Goal: Check status: Check status

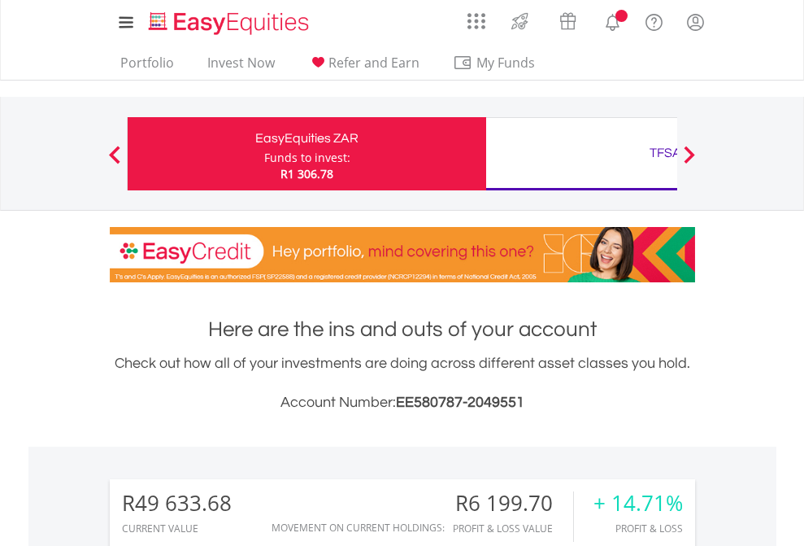
scroll to position [156, 255]
click at [264, 154] on div "Funds to invest:" at bounding box center [307, 158] width 86 height 16
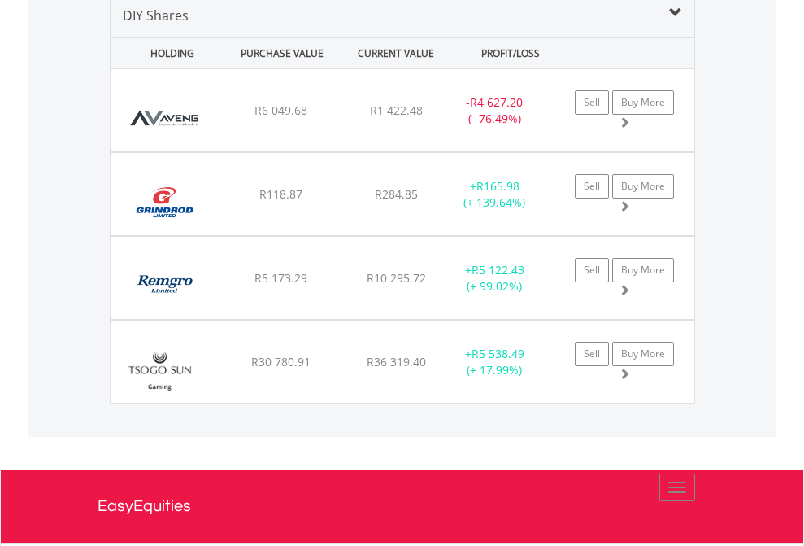
scroll to position [1572, 0]
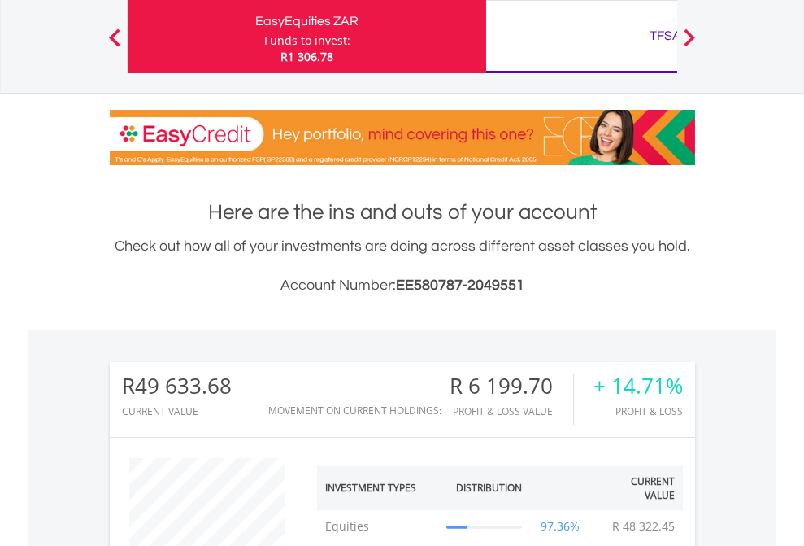
scroll to position [156, 255]
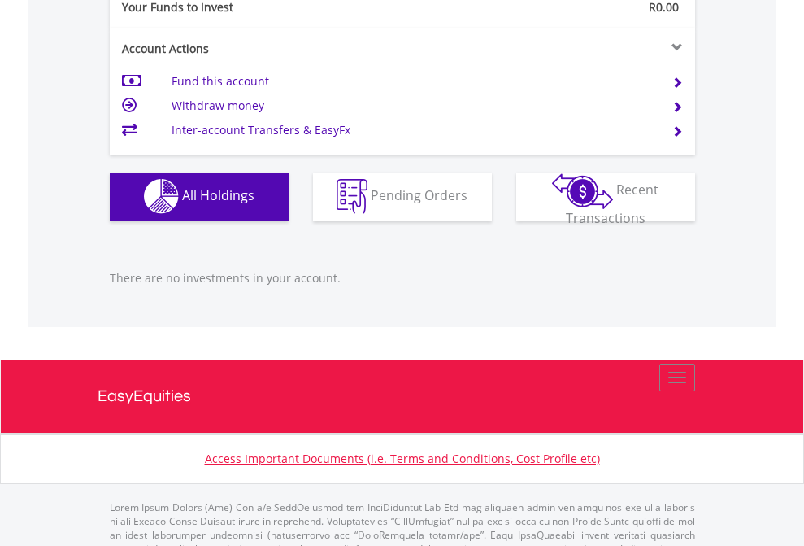
scroll to position [1610, 0]
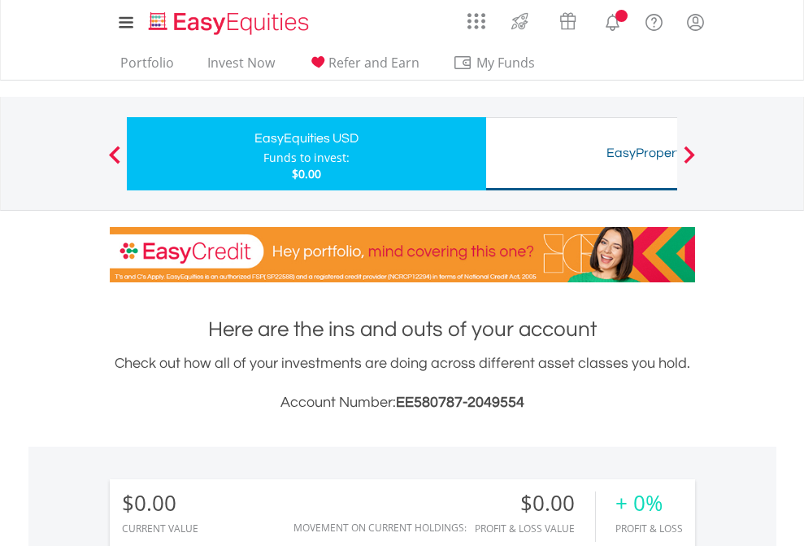
scroll to position [156, 255]
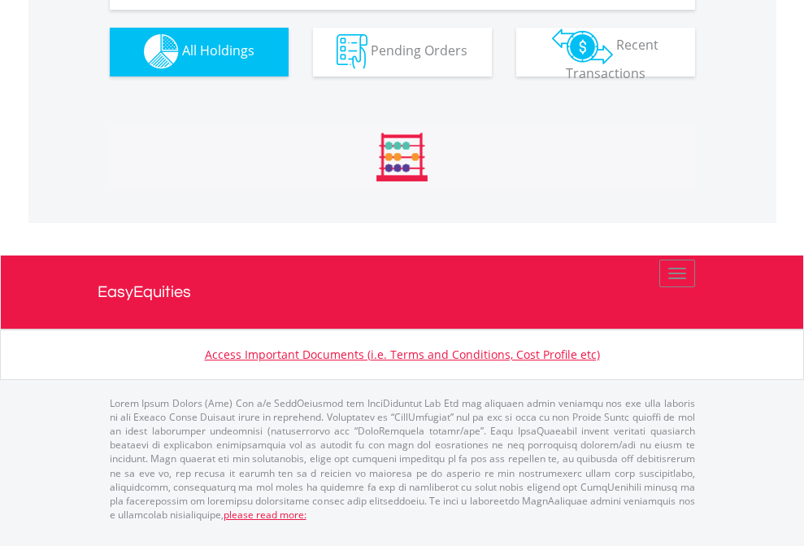
scroll to position [1610, 0]
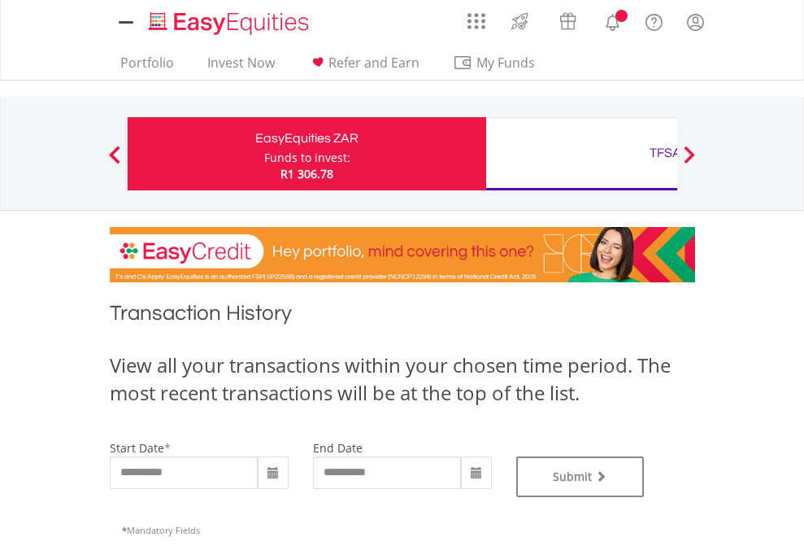
type input "**********"
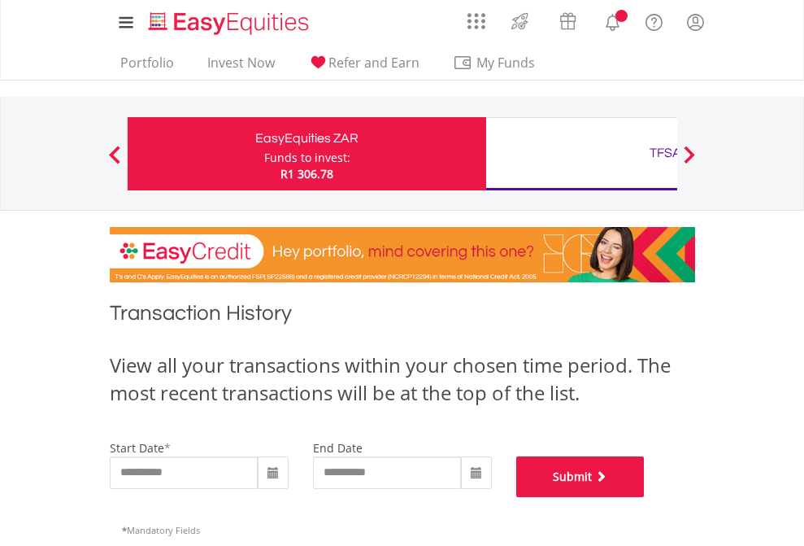
click at [645, 497] on button "Submit" at bounding box center [580, 476] width 128 height 41
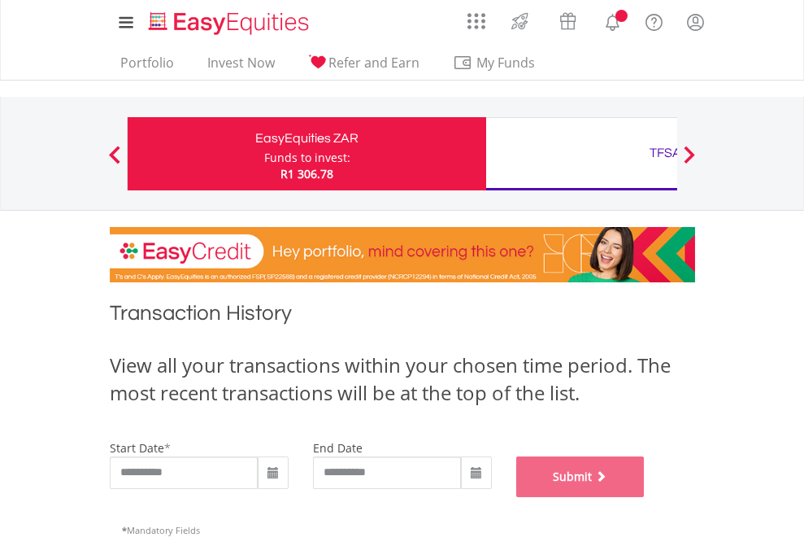
scroll to position [659, 0]
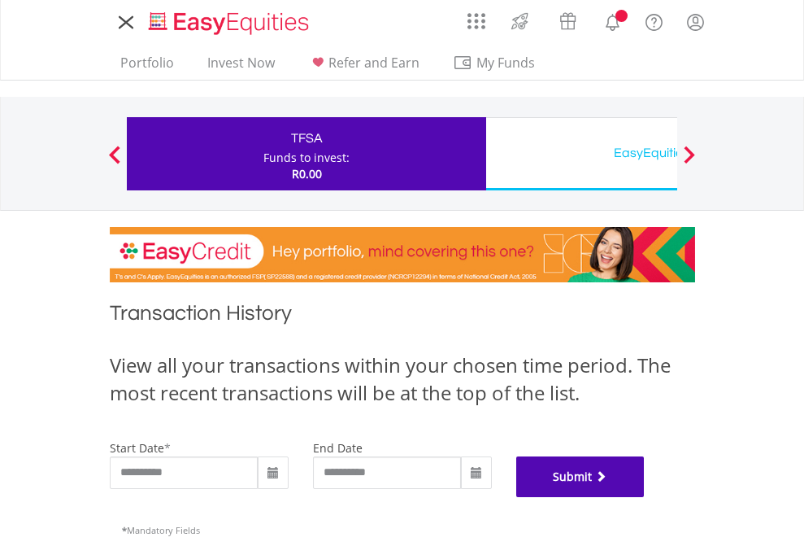
click at [645, 497] on button "Submit" at bounding box center [580, 476] width 128 height 41
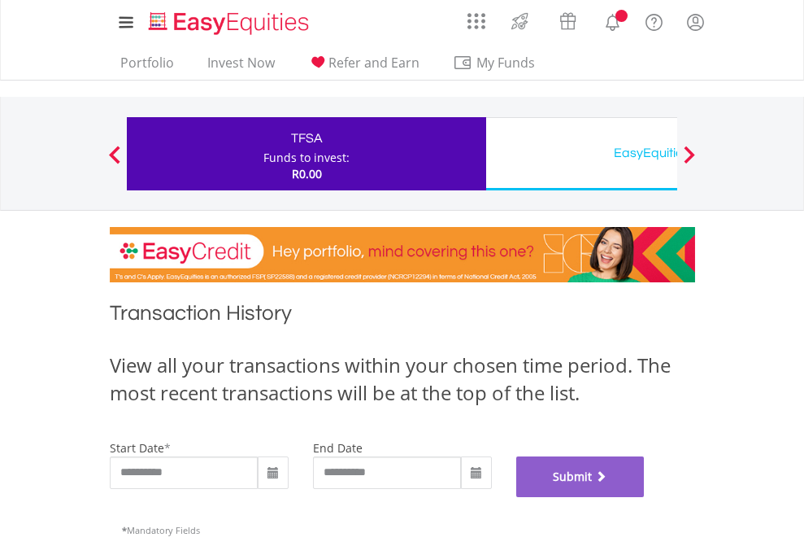
scroll to position [659, 0]
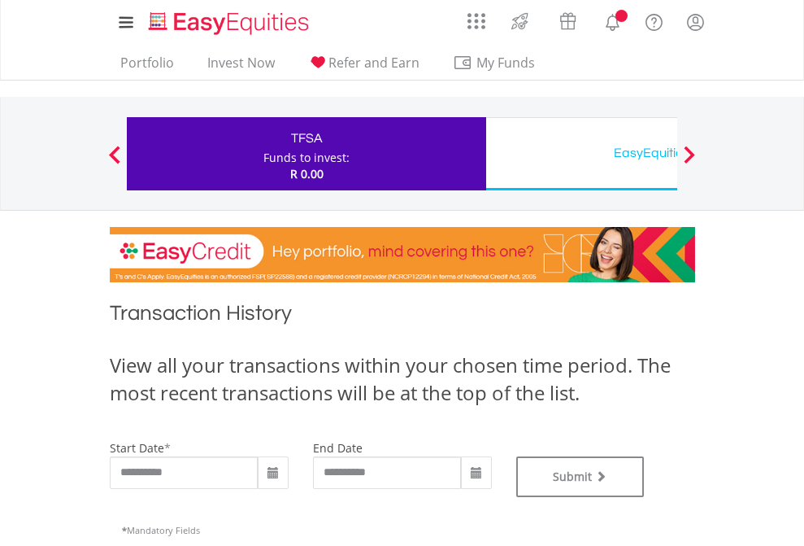
click at [581, 154] on div "EasyEquities USD" at bounding box center [665, 152] width 339 height 23
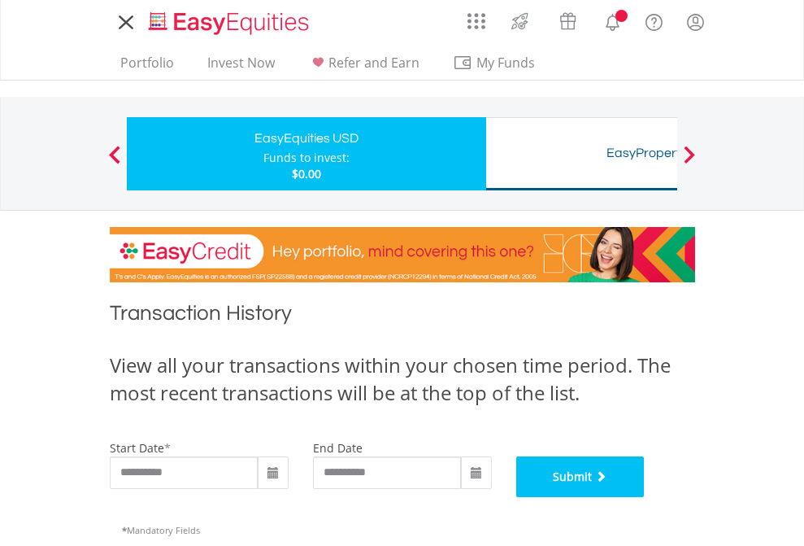
click at [645, 497] on button "Submit" at bounding box center [580, 476] width 128 height 41
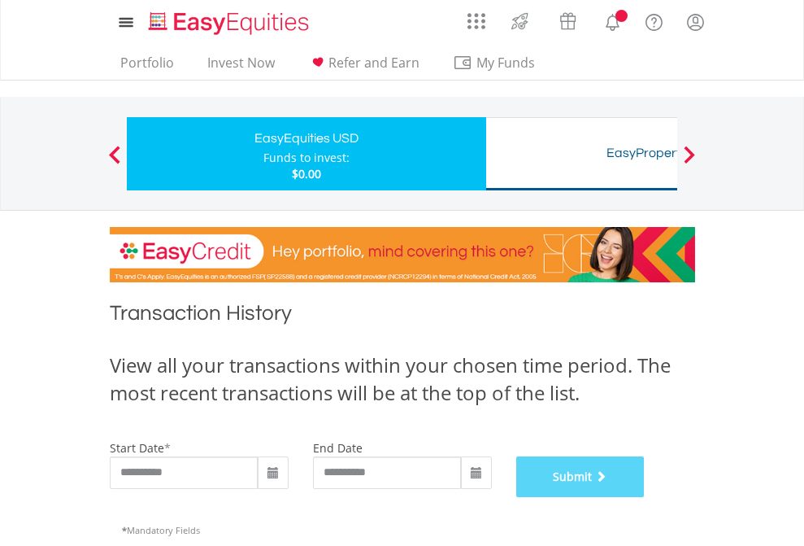
scroll to position [659, 0]
